Goal: Transaction & Acquisition: Download file/media

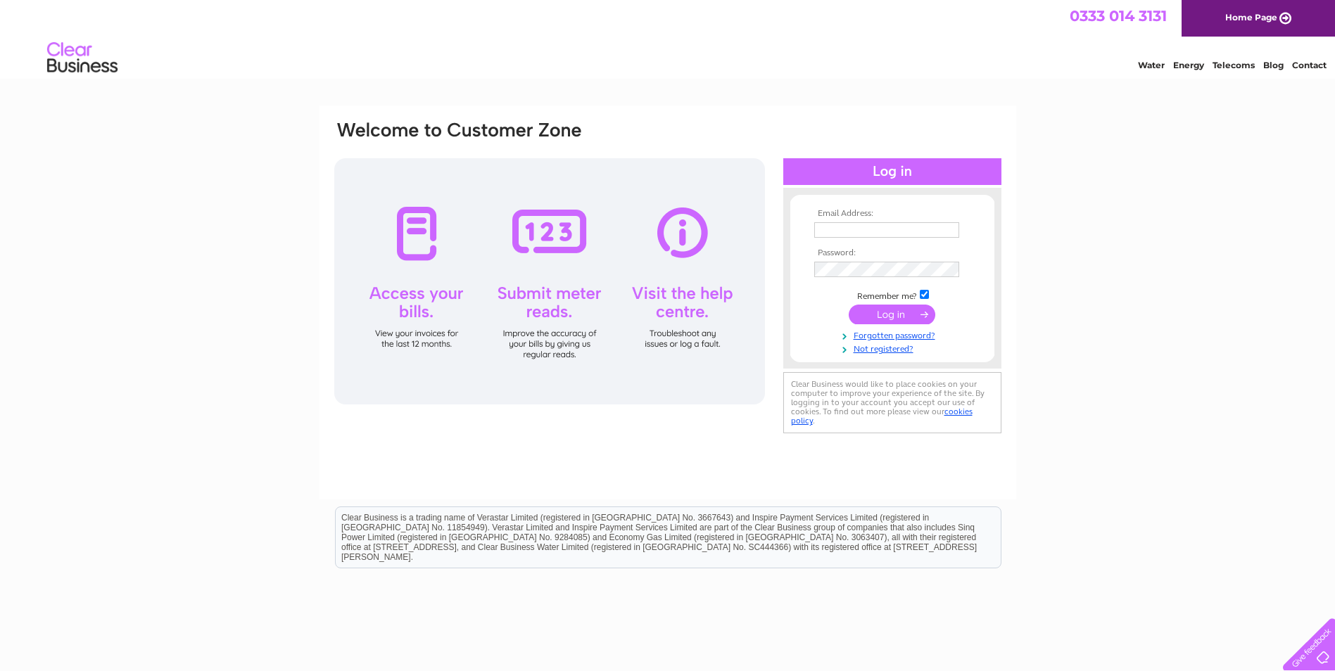
type input "accounts.payable@lyleandscott.com"
click at [899, 309] on input "submit" at bounding box center [892, 315] width 87 height 20
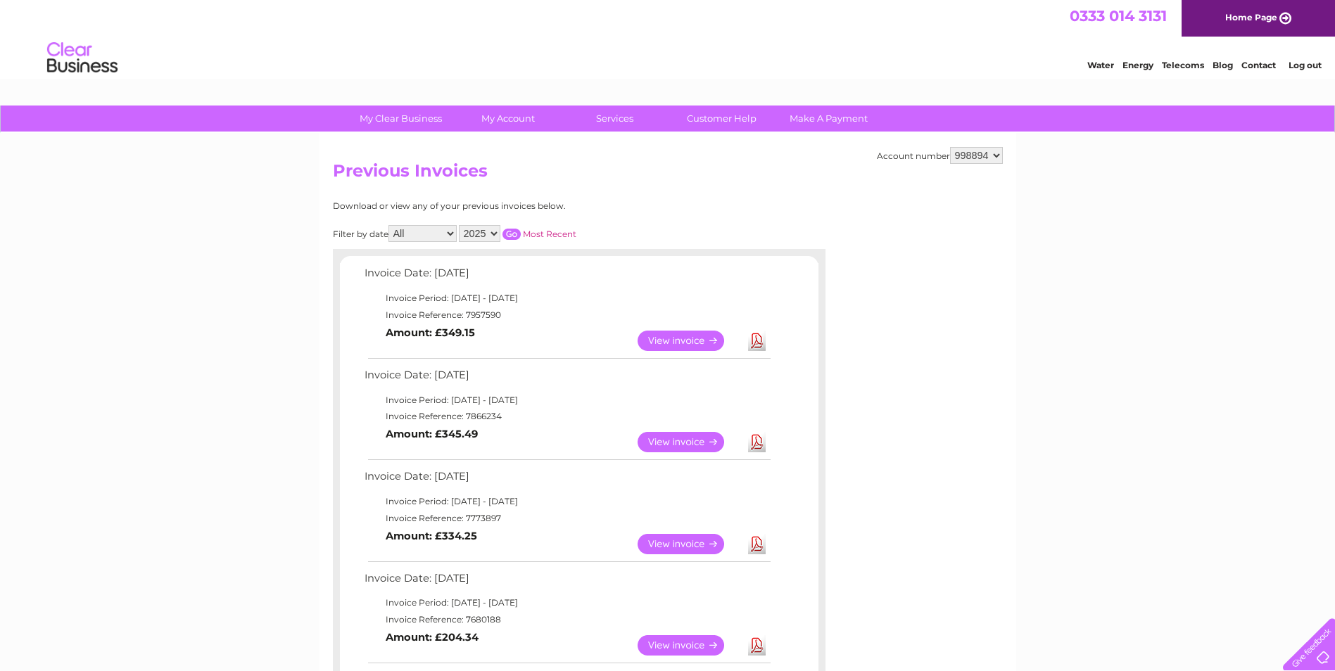
click at [1265, 18] on link "Home Page" at bounding box center [1257, 18] width 153 height 37
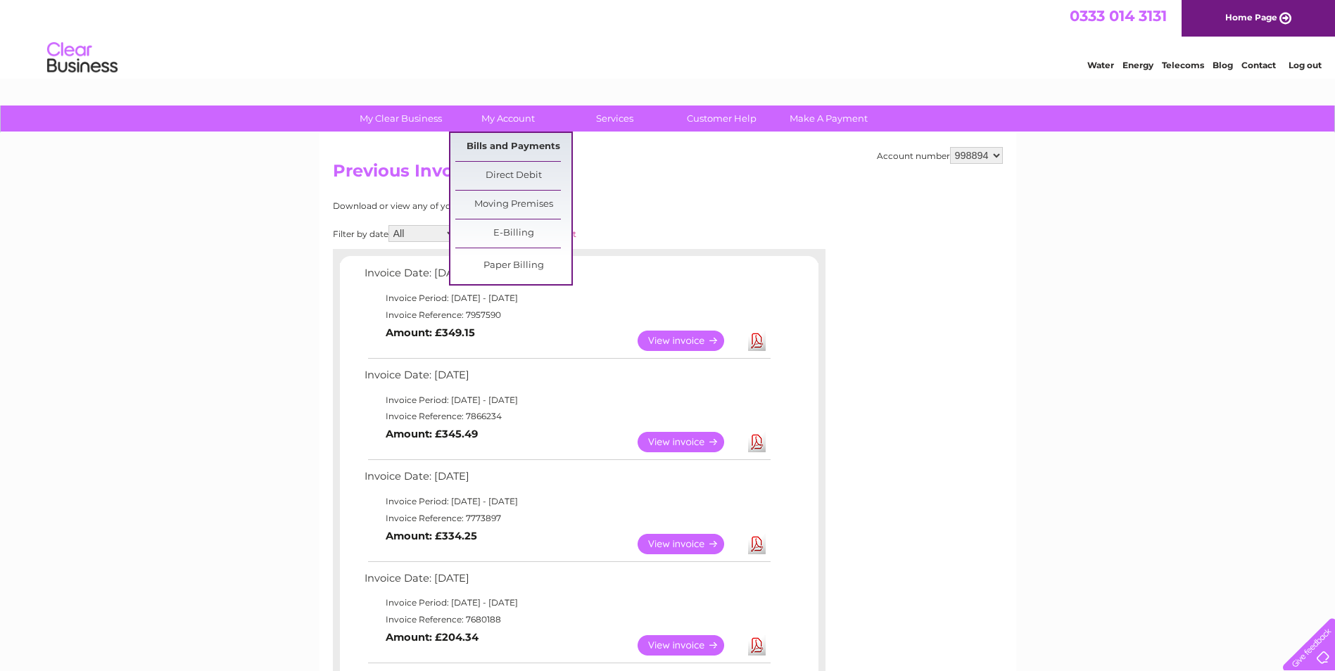
click at [504, 150] on link "Bills and Payments" at bounding box center [513, 147] width 116 height 28
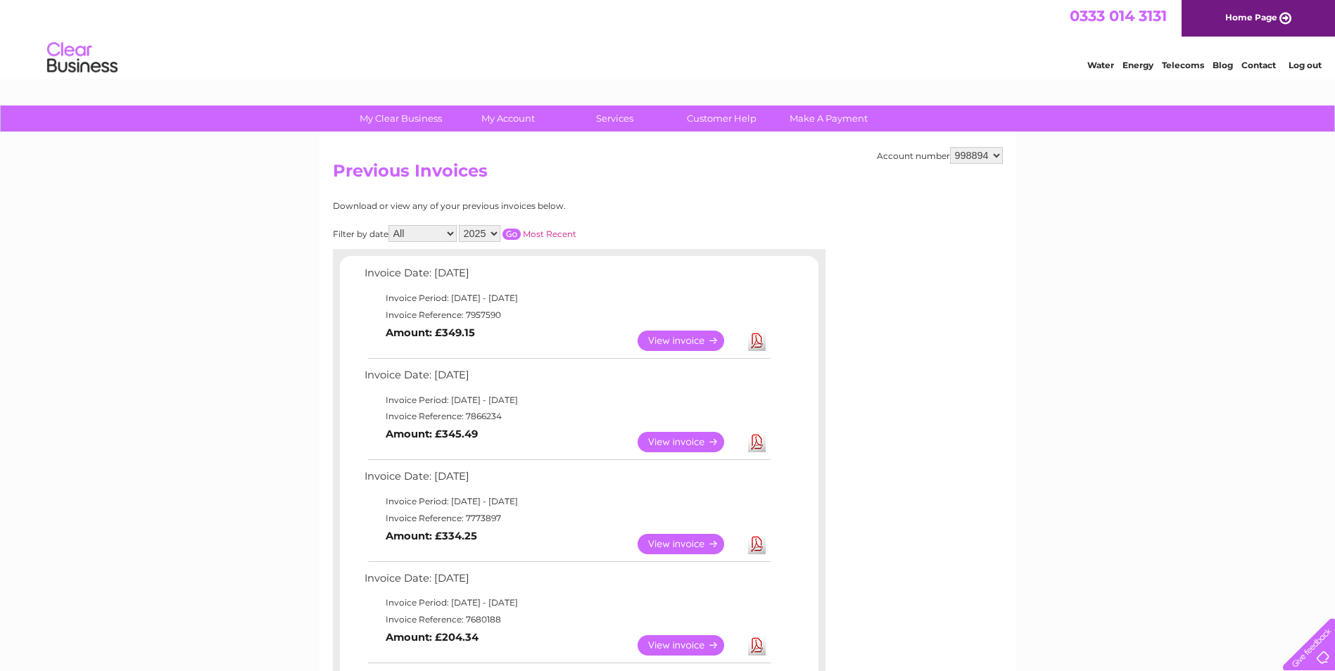
click at [654, 343] on link "View" at bounding box center [688, 341] width 103 height 20
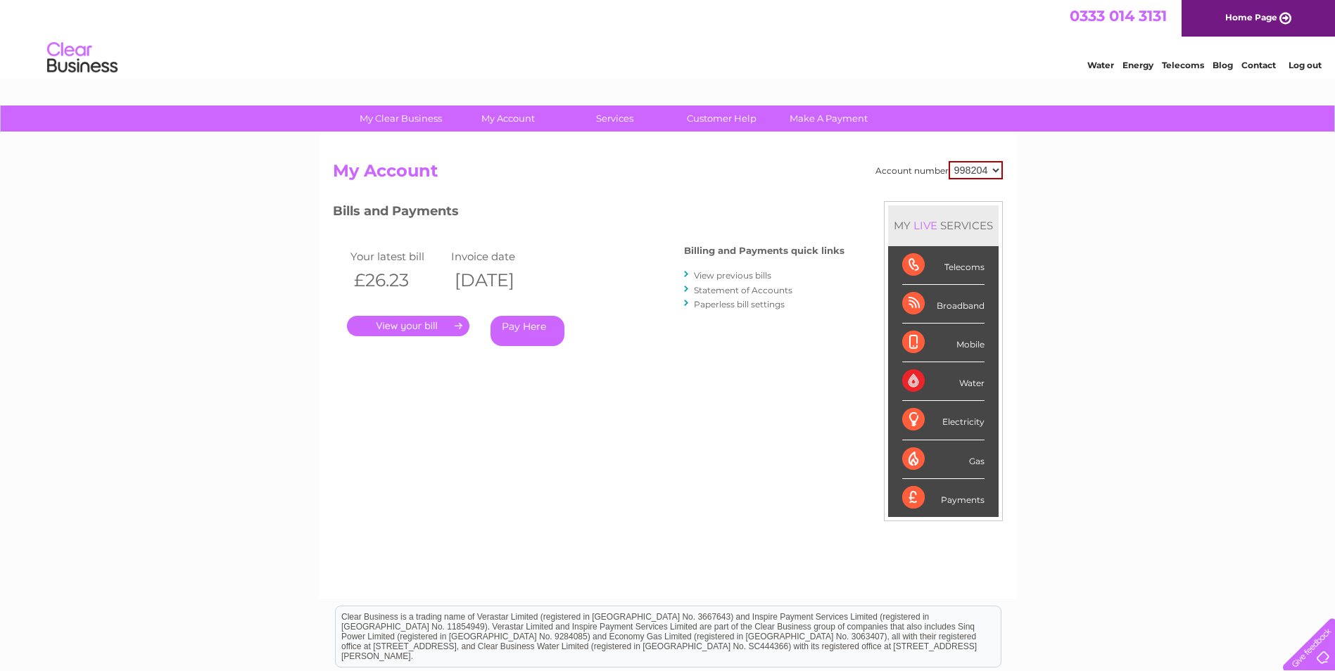
click at [402, 328] on link "." at bounding box center [408, 326] width 122 height 20
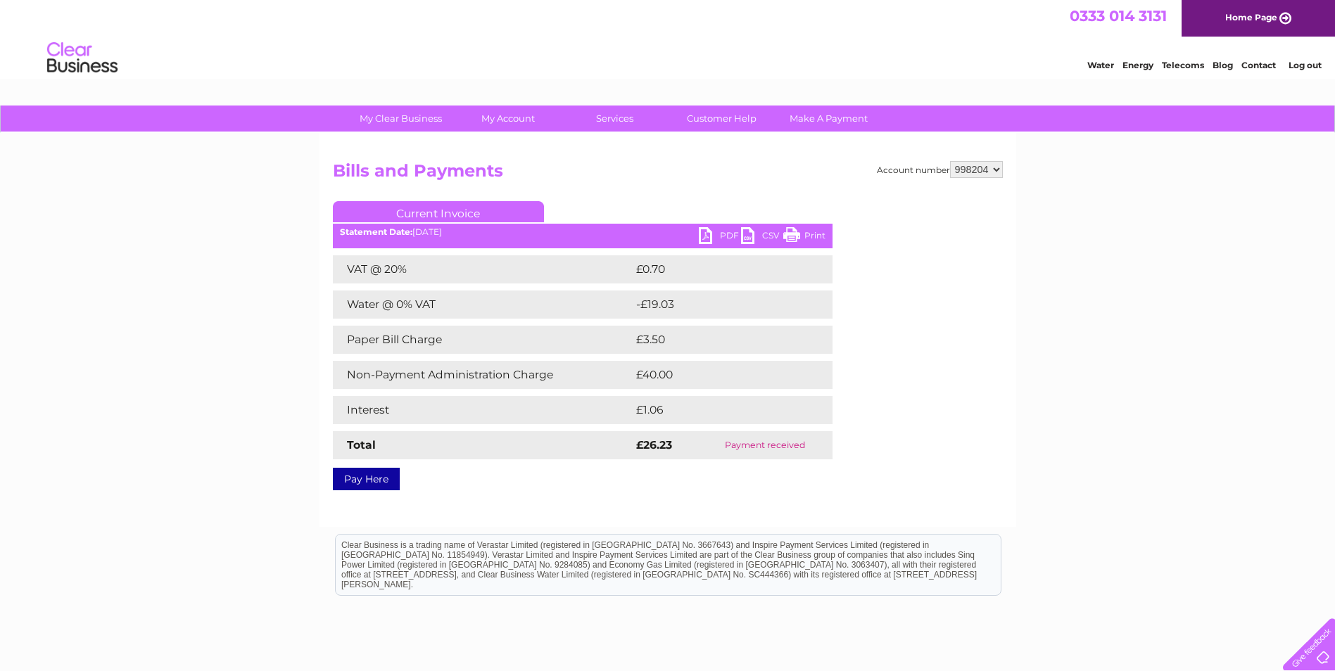
click at [732, 233] on link "PDF" at bounding box center [720, 237] width 42 height 20
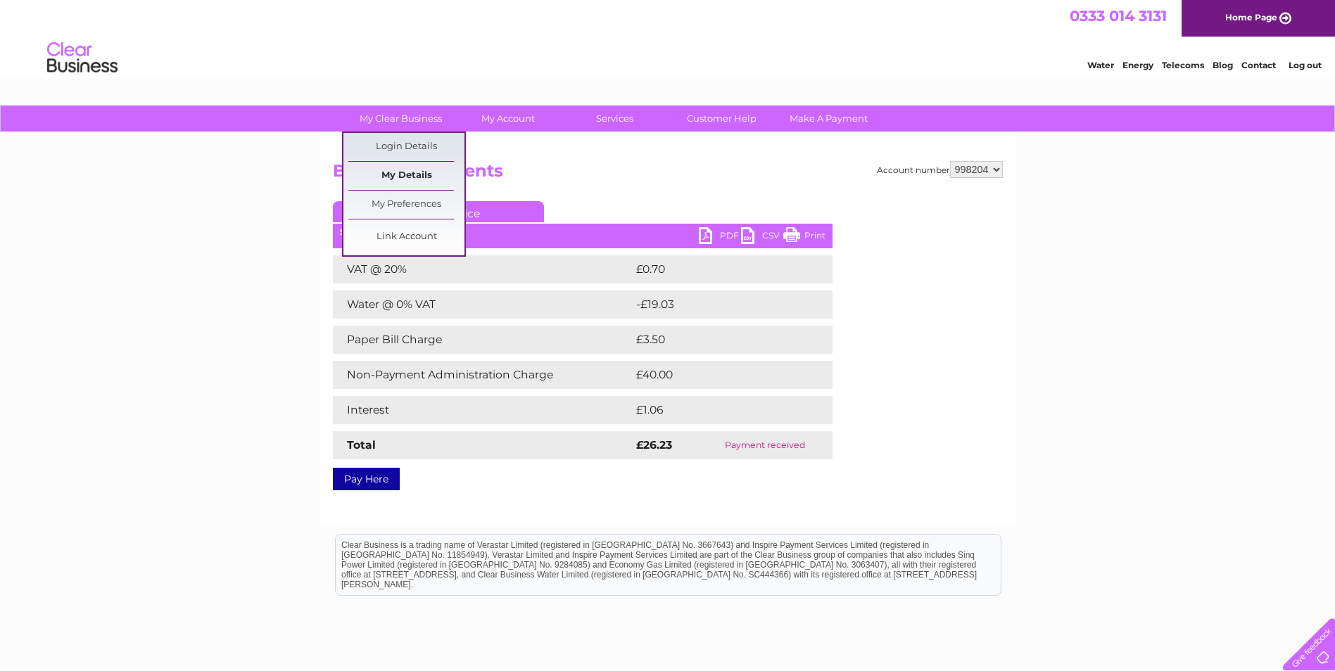
click at [404, 166] on link "My Details" at bounding box center [406, 176] width 116 height 28
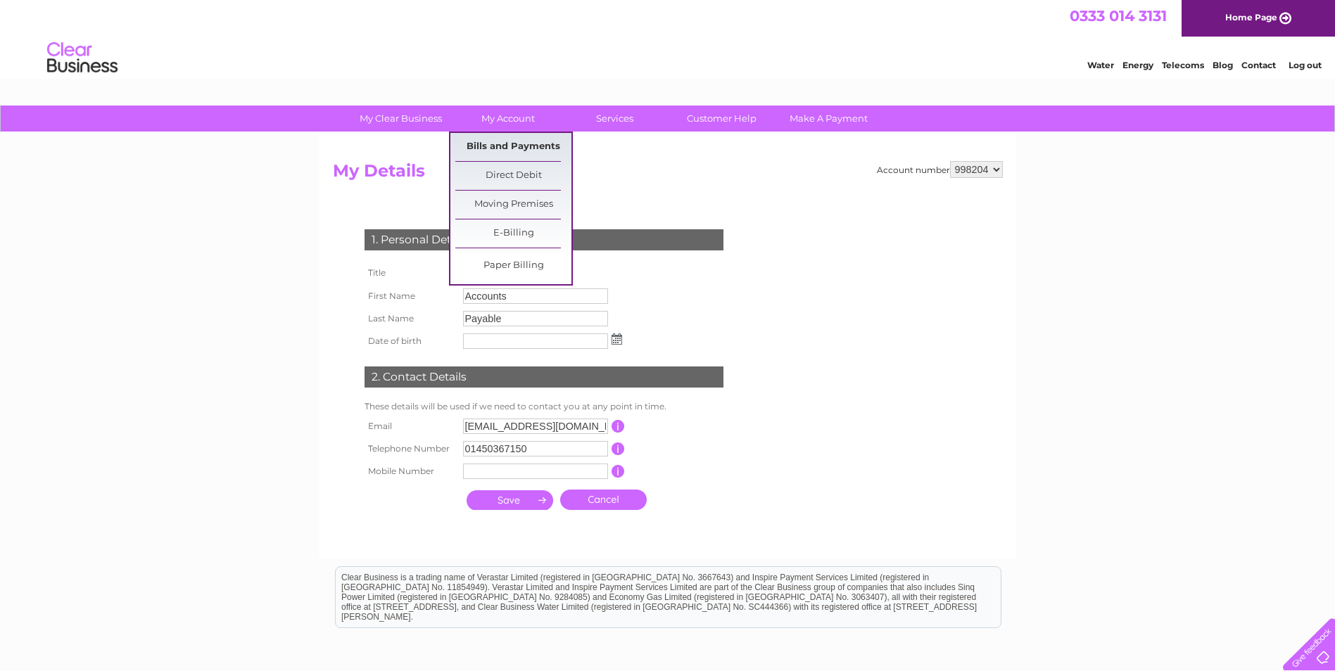
click at [518, 146] on link "Bills and Payments" at bounding box center [513, 147] width 116 height 28
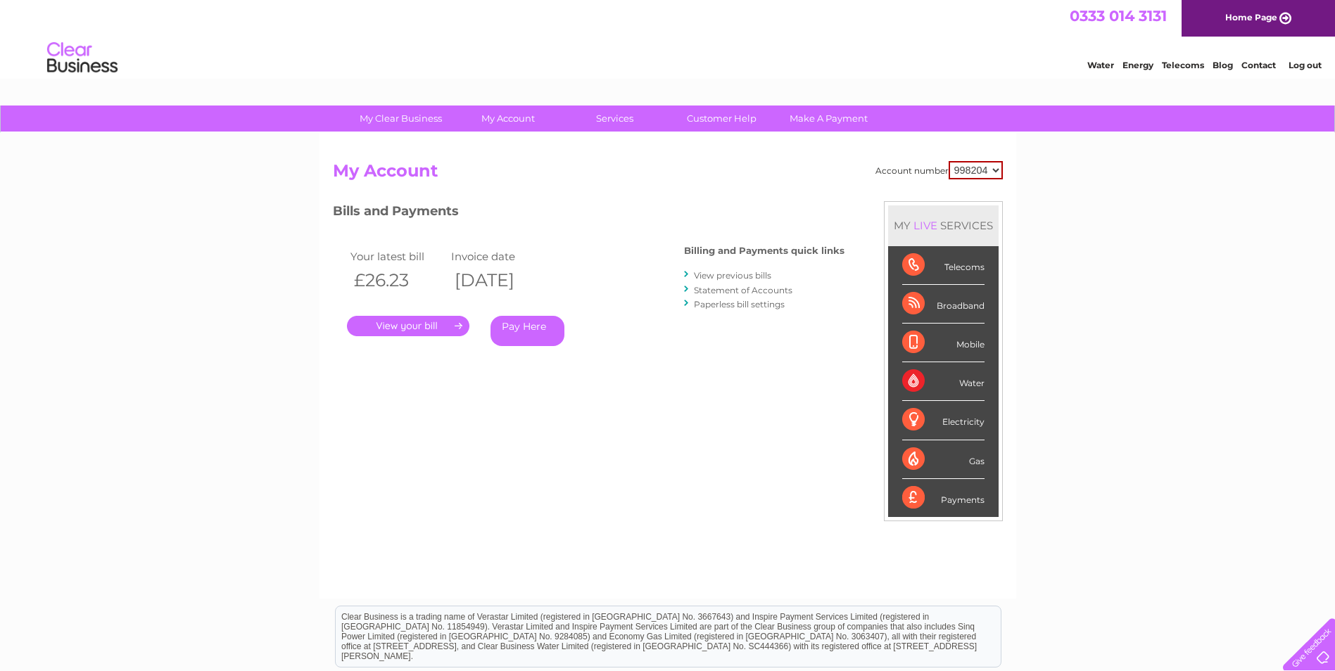
drag, startPoint x: 356, startPoint y: 260, endPoint x: 595, endPoint y: 297, distance: 242.1
click at [595, 297] on div "Your latest bill Invoice date £26.23 [DATE] . Pay Here" at bounding box center [488, 300] width 310 height 134
drag, startPoint x: 595, startPoint y: 297, endPoint x: 704, endPoint y: 344, distance: 118.8
click at [704, 344] on div "Bills and Payments Billing and Payments quick links View previous bills Stateme…" at bounding box center [589, 283] width 512 height 165
click at [736, 274] on link "View previous bills" at bounding box center [732, 275] width 77 height 11
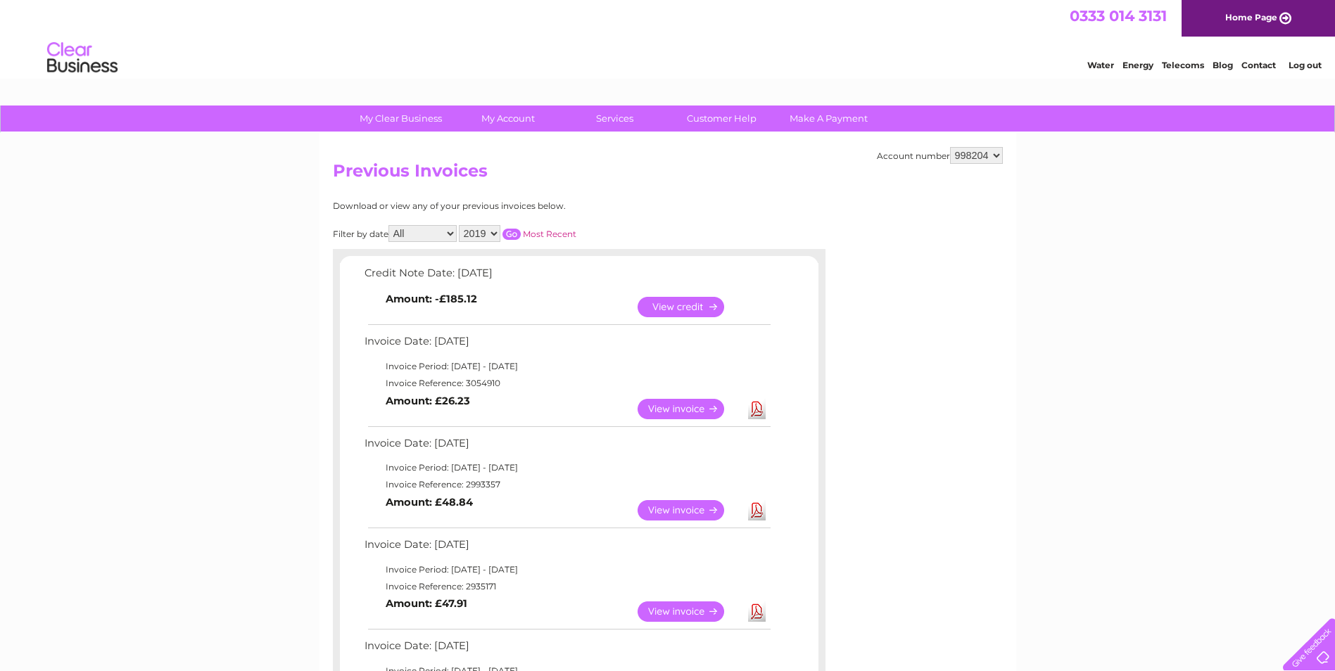
click at [485, 233] on select "2019" at bounding box center [480, 233] width 42 height 17
